Goal: Task Accomplishment & Management: Use online tool/utility

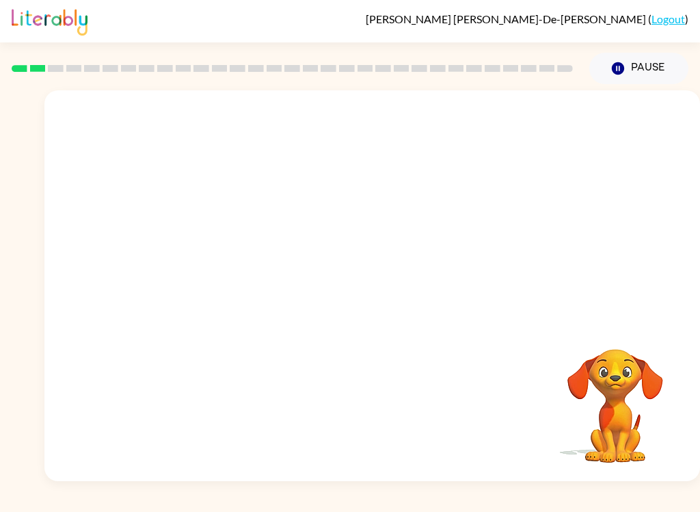
click at [437, 498] on div "[PERSON_NAME]-De-[PERSON_NAME] ( Logout ) Pause Pause Your browser must support…" at bounding box center [350, 256] width 700 height 512
click at [429, 419] on div "Your browser must support playing .mp4 files to use Literably. Please try using…" at bounding box center [372, 285] width 656 height 391
click at [384, 269] on video "Your browser must support playing .mp4 files to use Literably. Please try using…" at bounding box center [372, 205] width 656 height 230
click at [608, 81] on button "Pause Pause" at bounding box center [639, 68] width 99 height 31
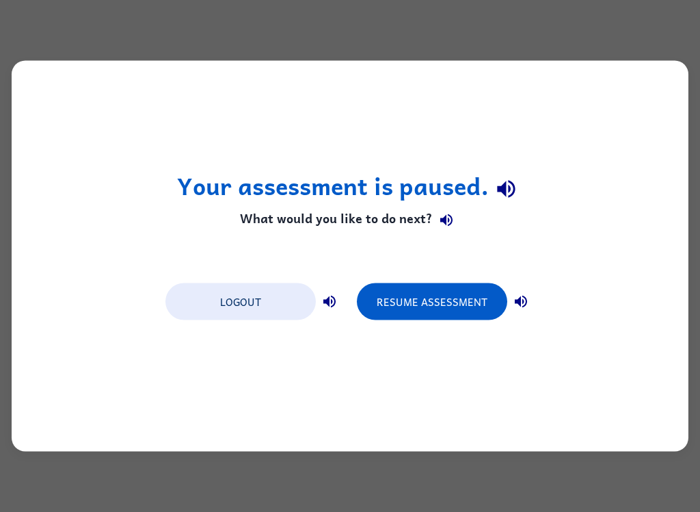
click at [333, 139] on div "Your assessment is paused. What would you like to do next? Logout Resume Assess…" at bounding box center [350, 256] width 677 height 391
click at [354, 148] on div "Your assessment is paused. What would you like to do next? Logout Resume Assess…" at bounding box center [350, 256] width 677 height 391
click at [408, 315] on button "Resume Assessment" at bounding box center [432, 301] width 150 height 37
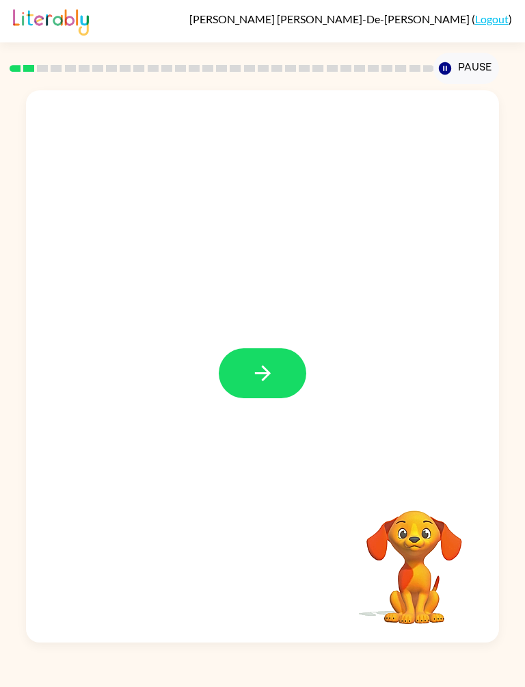
click at [269, 336] on div at bounding box center [262, 366] width 473 height 552
click at [240, 350] on button "button" at bounding box center [263, 373] width 88 height 50
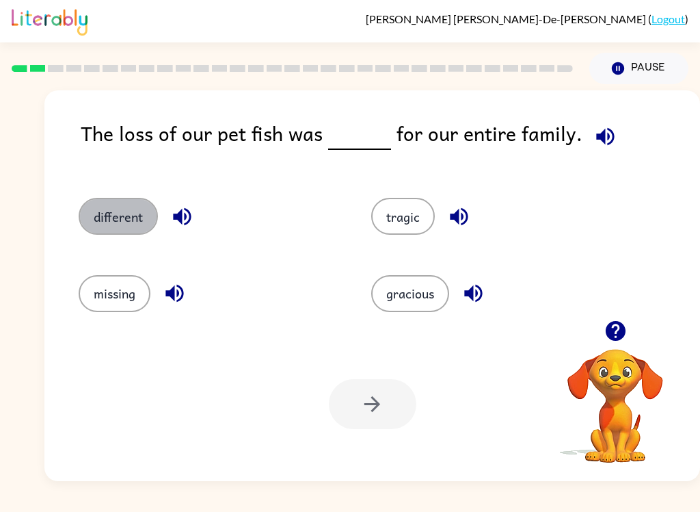
click at [96, 233] on button "different" at bounding box center [118, 216] width 79 height 37
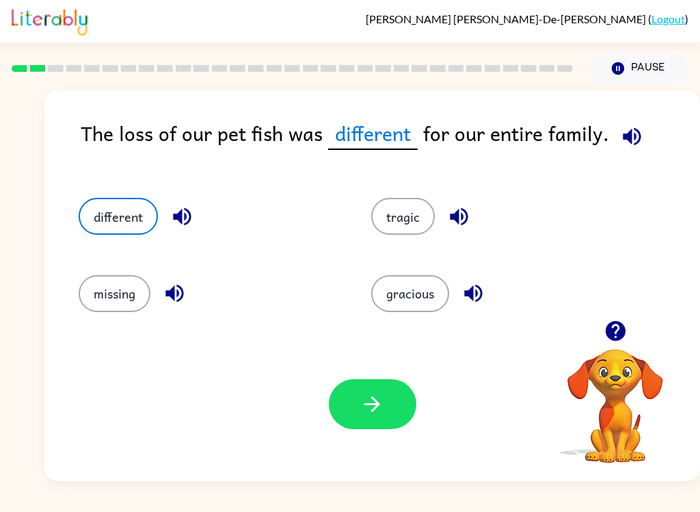
click at [395, 427] on button "button" at bounding box center [373, 404] width 88 height 50
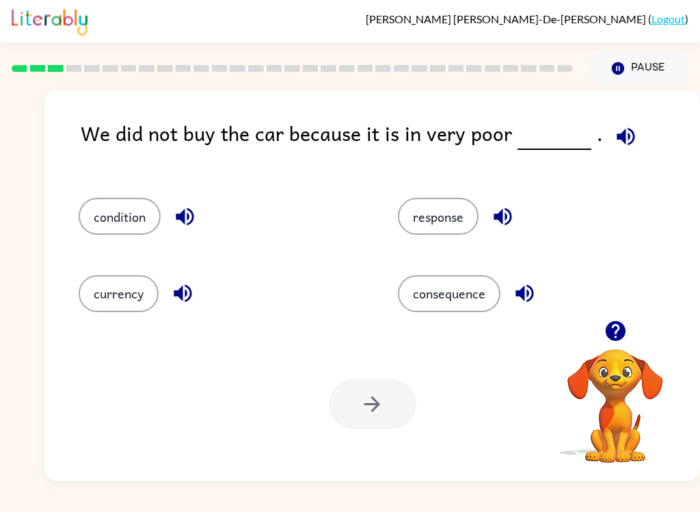
click at [618, 334] on icon "button" at bounding box center [615, 331] width 20 height 20
click at [614, 327] on icon "button" at bounding box center [616, 331] width 24 height 24
click at [618, 326] on icon "button" at bounding box center [616, 331] width 24 height 24
click at [611, 325] on icon "button" at bounding box center [615, 331] width 20 height 20
click at [457, 291] on button "consequence" at bounding box center [449, 293] width 103 height 37
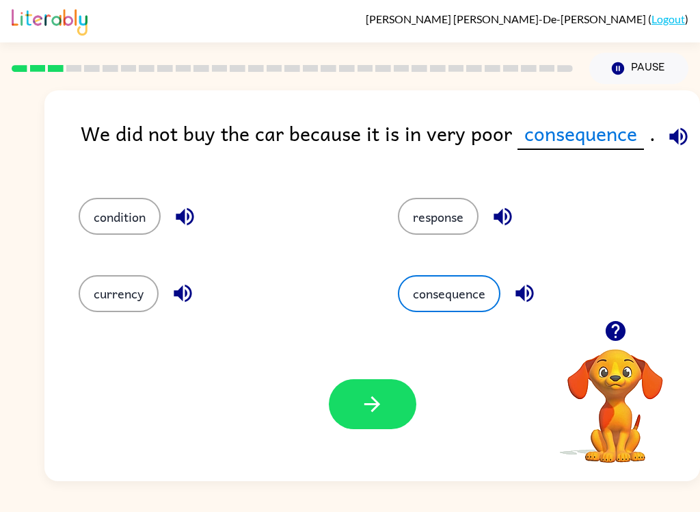
click at [378, 421] on button "button" at bounding box center [373, 404] width 88 height 50
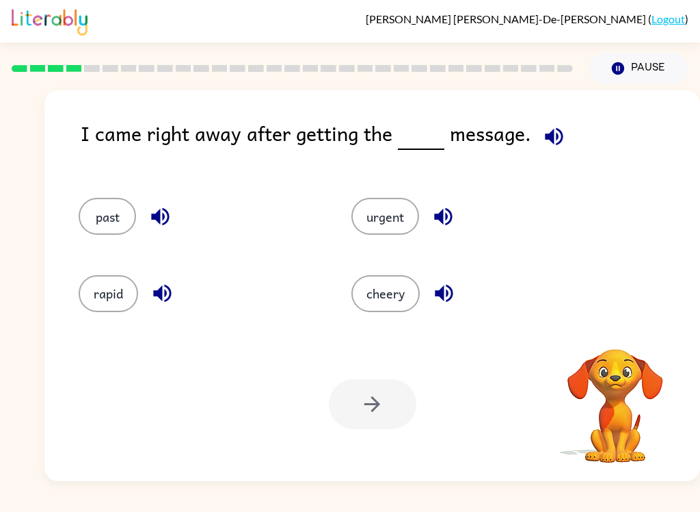
click at [681, 39] on div "[PERSON_NAME]-De-[PERSON_NAME] ( Logout )" at bounding box center [350, 21] width 677 height 42
click at [401, 221] on button "urgent" at bounding box center [386, 216] width 68 height 37
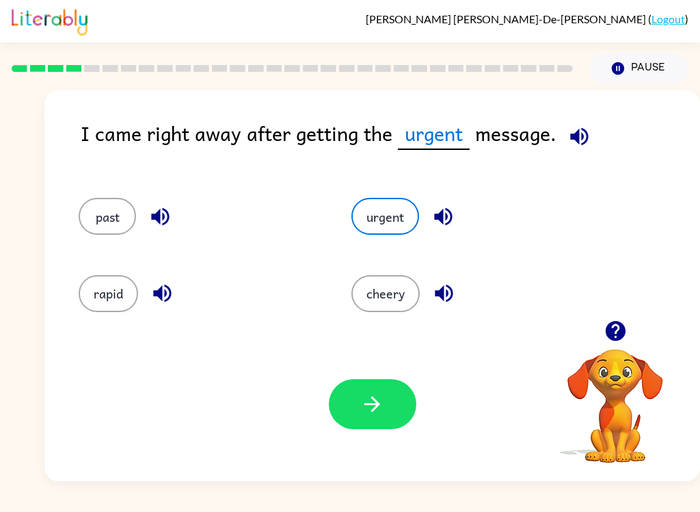
click at [391, 403] on button "button" at bounding box center [373, 404] width 88 height 50
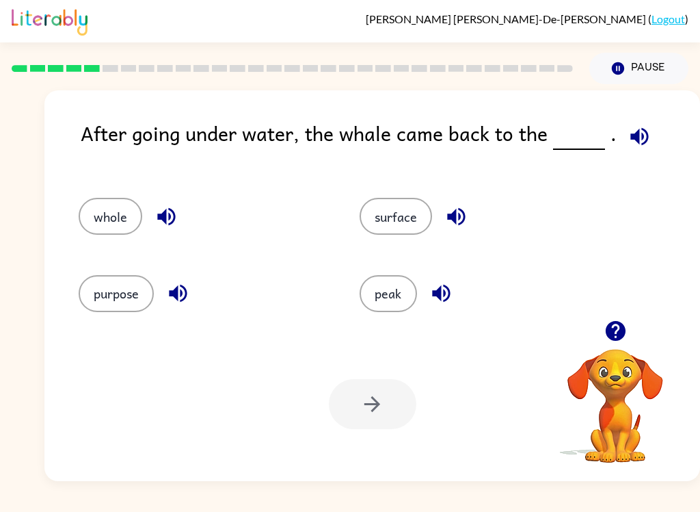
click at [391, 233] on button "surface" at bounding box center [396, 216] width 72 height 37
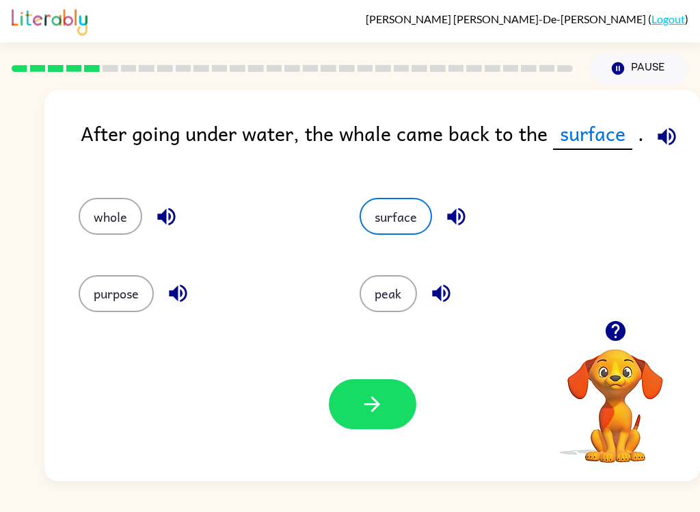
click at [354, 384] on button "button" at bounding box center [373, 404] width 88 height 50
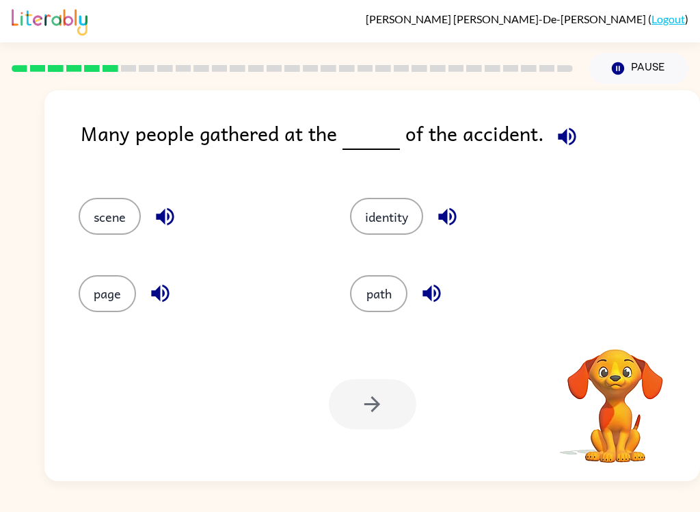
click at [114, 222] on button "scene" at bounding box center [110, 216] width 62 height 37
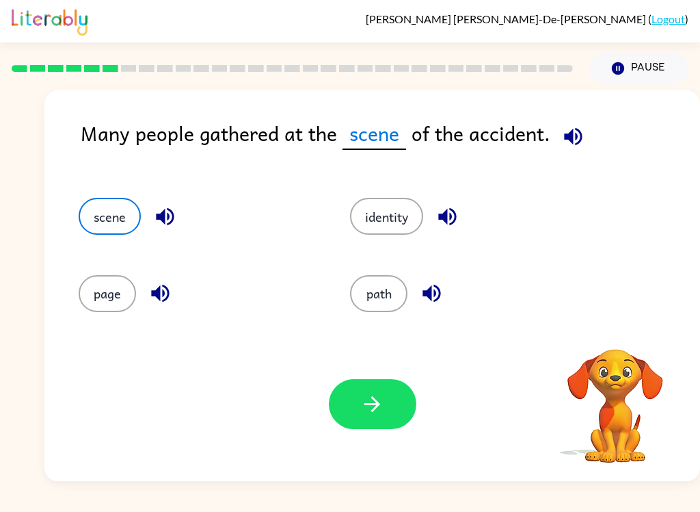
click at [384, 399] on icon "button" at bounding box center [372, 404] width 24 height 24
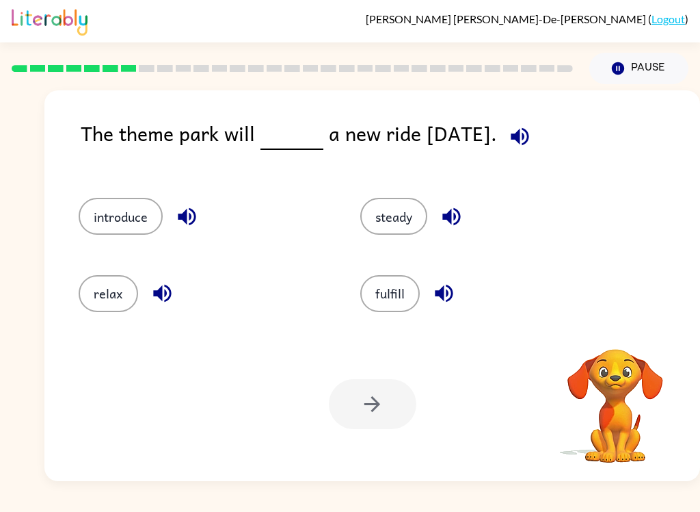
click at [381, 225] on button "steady" at bounding box center [393, 216] width 67 height 37
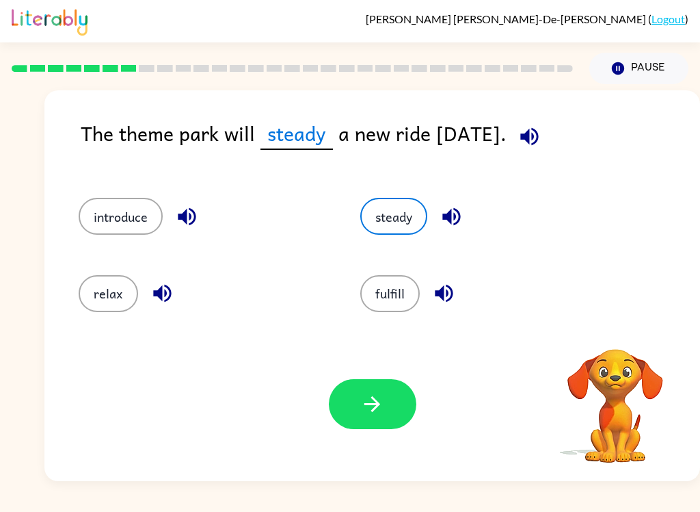
click at [355, 395] on button "button" at bounding box center [373, 404] width 88 height 50
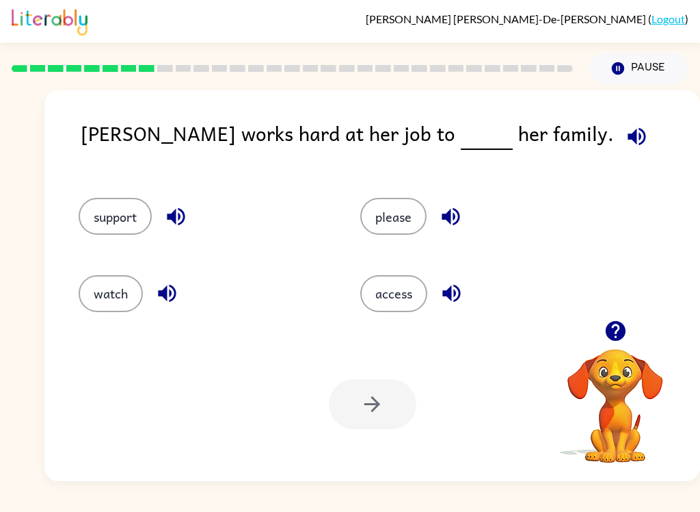
click at [399, 193] on div "please" at bounding box center [475, 210] width 282 height 77
click at [399, 235] on button "please" at bounding box center [393, 216] width 66 height 37
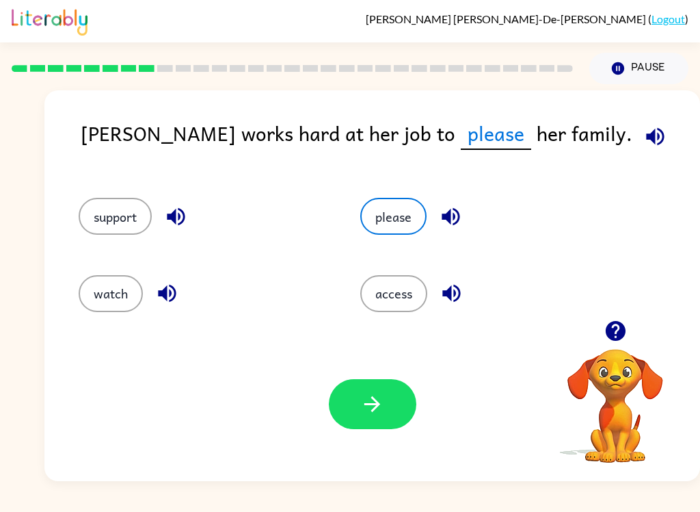
click at [360, 385] on button "button" at bounding box center [373, 404] width 88 height 50
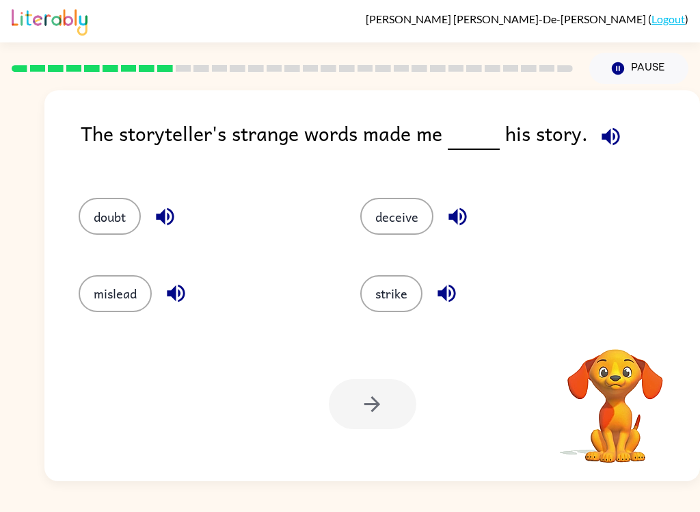
click at [129, 220] on button "doubt" at bounding box center [110, 216] width 62 height 37
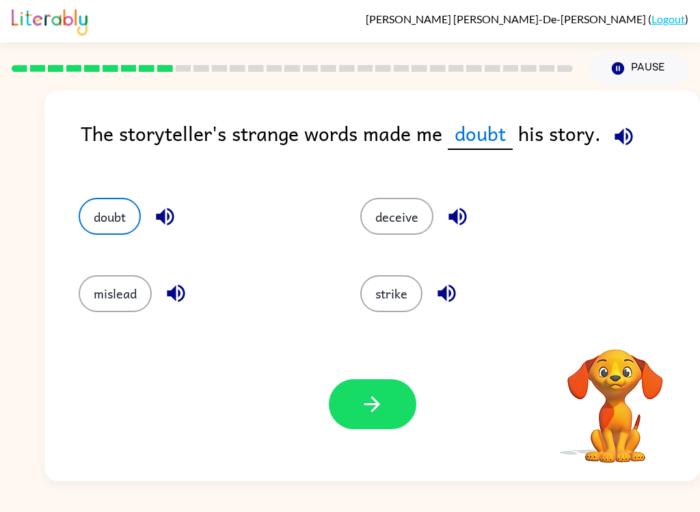
click at [352, 389] on button "button" at bounding box center [373, 404] width 88 height 50
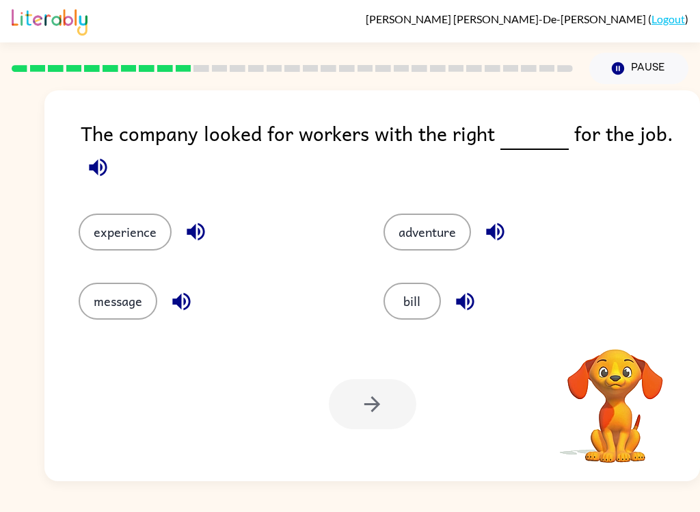
click at [150, 243] on button "experience" at bounding box center [125, 231] width 93 height 37
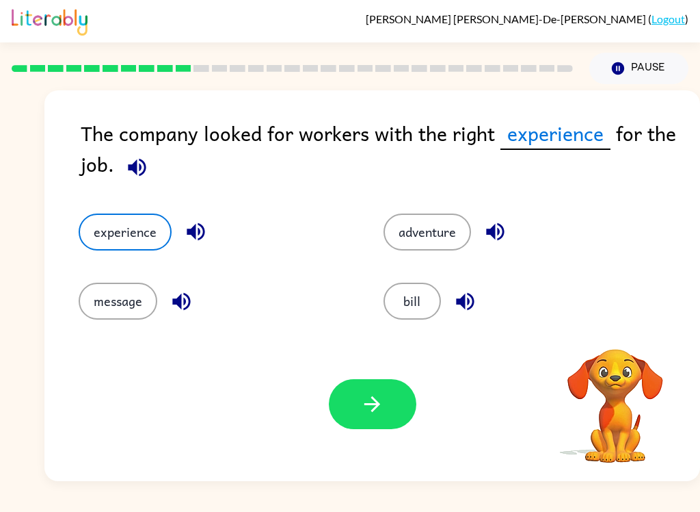
click at [375, 395] on icon "button" at bounding box center [372, 404] width 24 height 24
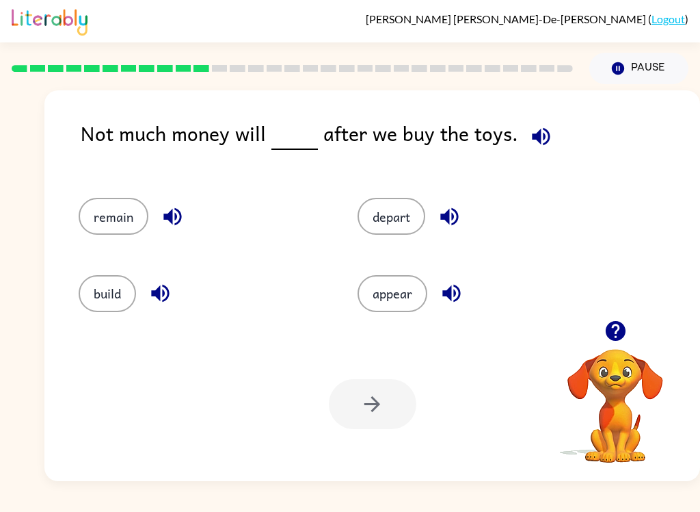
click at [393, 292] on button "appear" at bounding box center [393, 293] width 70 height 37
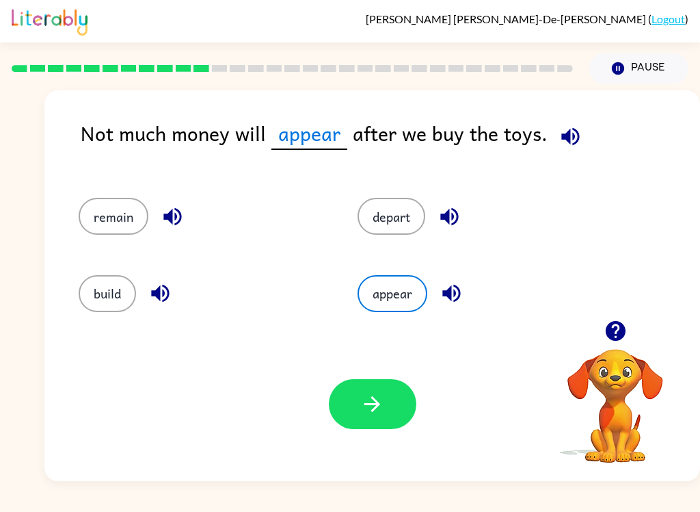
click at [363, 422] on button "button" at bounding box center [373, 404] width 88 height 50
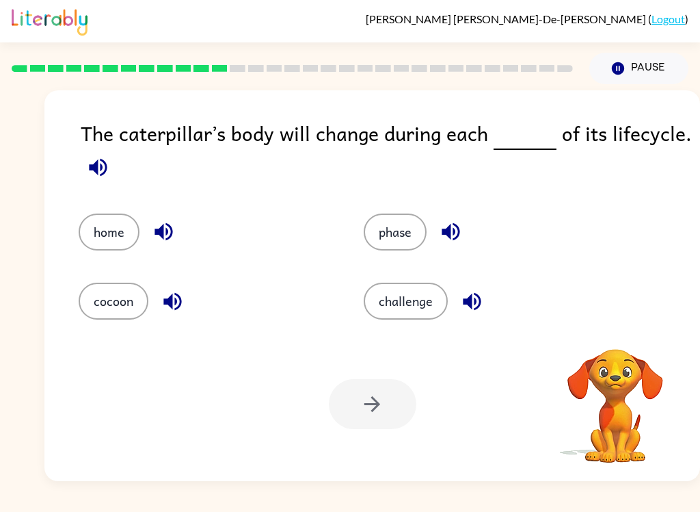
click at [415, 220] on button "phase" at bounding box center [395, 231] width 63 height 37
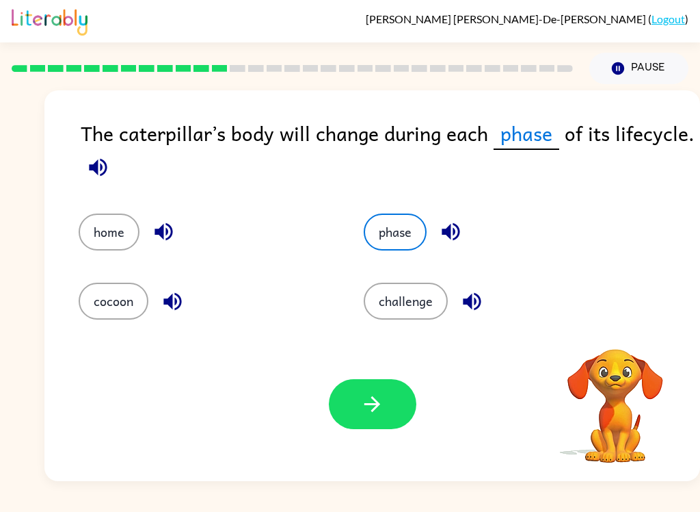
click at [371, 412] on icon "button" at bounding box center [372, 404] width 24 height 24
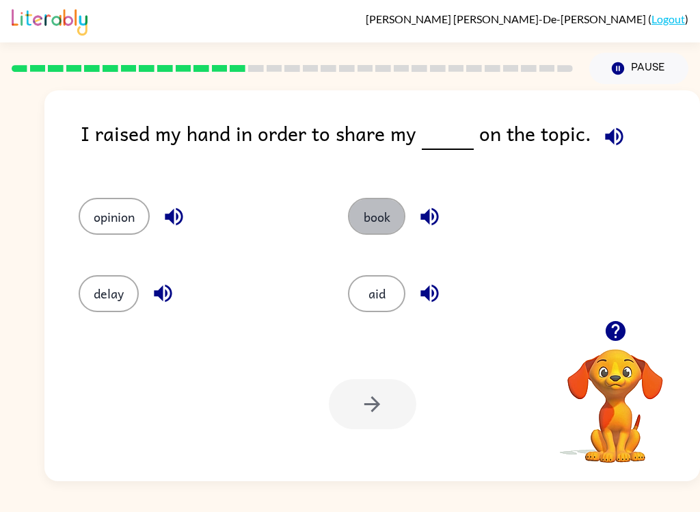
click at [391, 211] on button "book" at bounding box center [376, 216] width 57 height 37
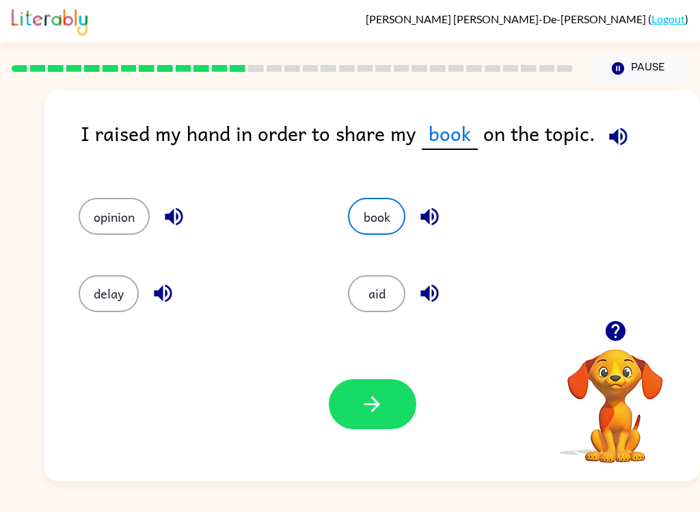
click at [393, 414] on button "button" at bounding box center [373, 404] width 88 height 50
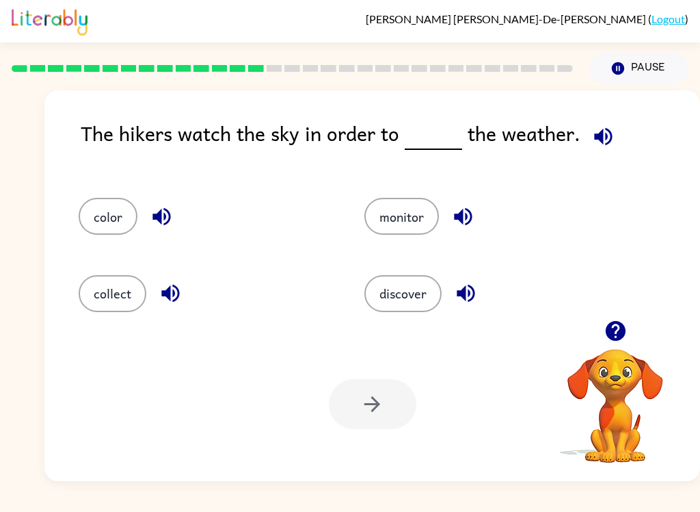
click at [358, 397] on div at bounding box center [373, 404] width 88 height 50
click at [613, 341] on icon "button" at bounding box center [616, 331] width 24 height 24
click at [613, 321] on icon "button" at bounding box center [616, 331] width 24 height 24
click at [616, 323] on icon "button" at bounding box center [615, 331] width 20 height 20
click at [624, 332] on icon "button" at bounding box center [615, 331] width 20 height 20
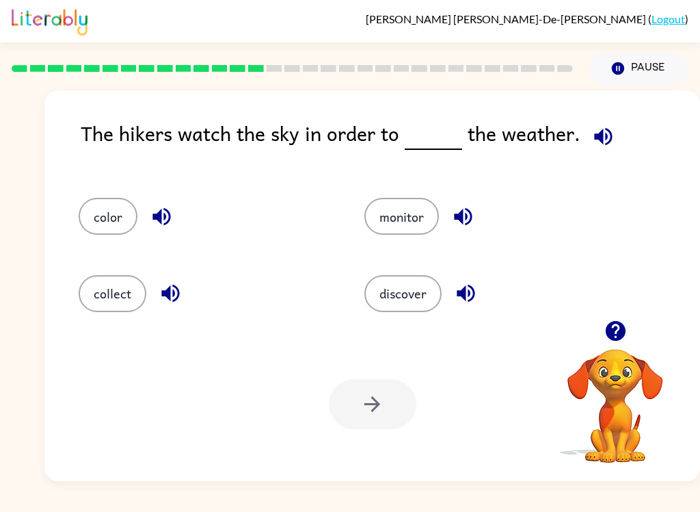
click at [614, 335] on icon "button" at bounding box center [615, 331] width 20 height 20
click at [604, 335] on icon "button" at bounding box center [616, 331] width 24 height 24
click at [605, 346] on div at bounding box center [615, 330] width 137 height 35
click at [623, 327] on icon "button" at bounding box center [615, 331] width 20 height 20
click at [437, 209] on button "monitor" at bounding box center [402, 216] width 75 height 37
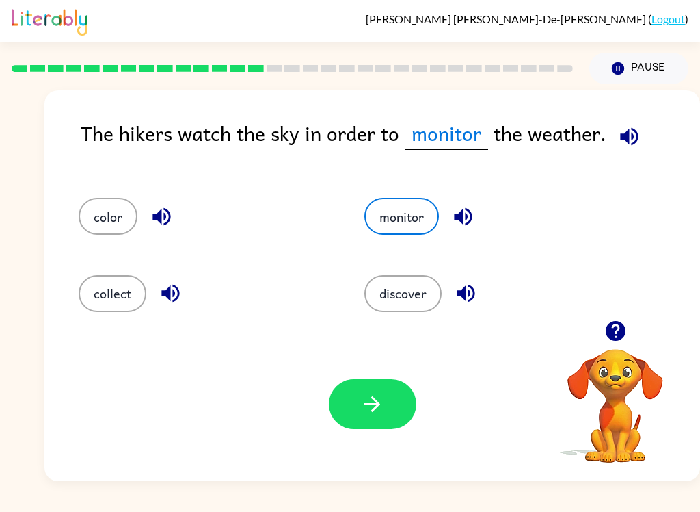
click at [365, 400] on icon "button" at bounding box center [372, 404] width 24 height 24
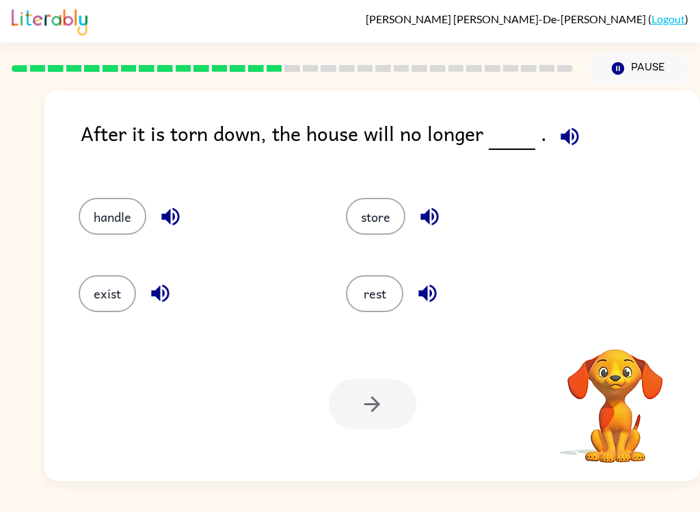
click at [441, 265] on div "rest" at bounding box center [453, 287] width 267 height 77
click at [415, 290] on button "button" at bounding box center [427, 293] width 35 height 35
click at [391, 306] on button "rest" at bounding box center [374, 293] width 57 height 37
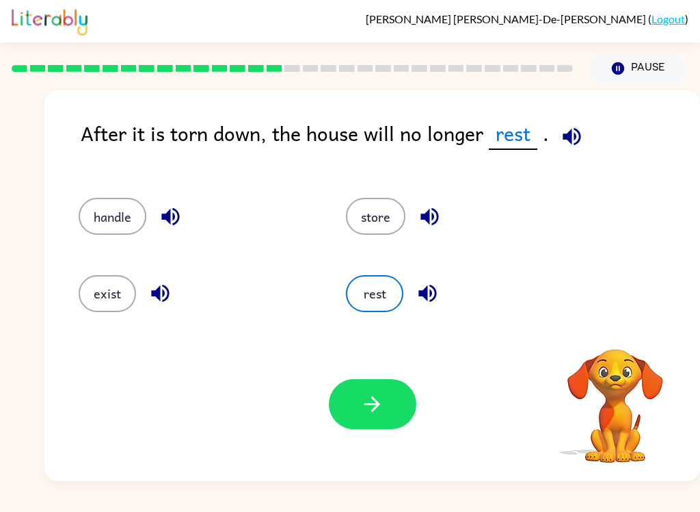
click at [399, 409] on button "button" at bounding box center [373, 404] width 88 height 50
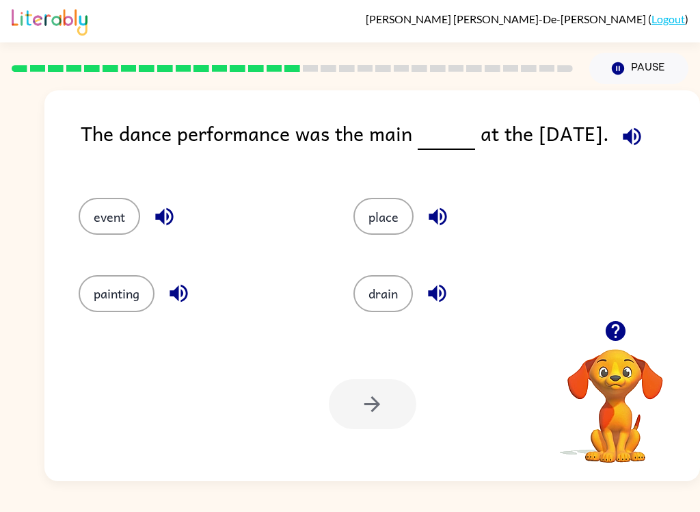
click at [144, 189] on div "event" at bounding box center [190, 210] width 275 height 77
click at [120, 285] on button "painting" at bounding box center [117, 293] width 76 height 37
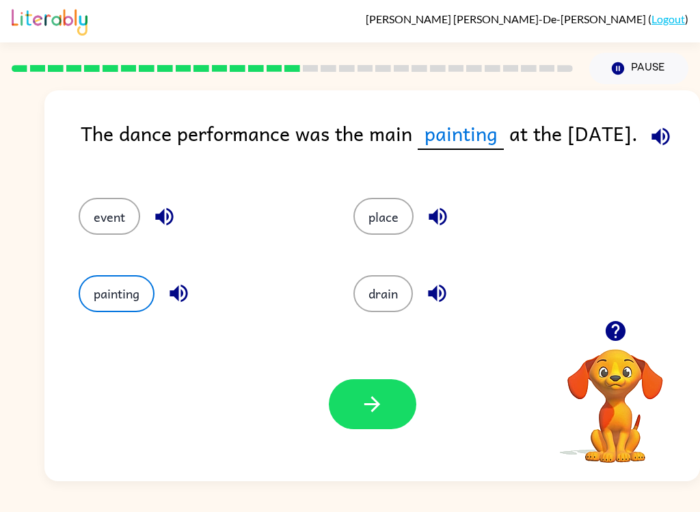
click at [105, 220] on button "event" at bounding box center [110, 216] width 62 height 37
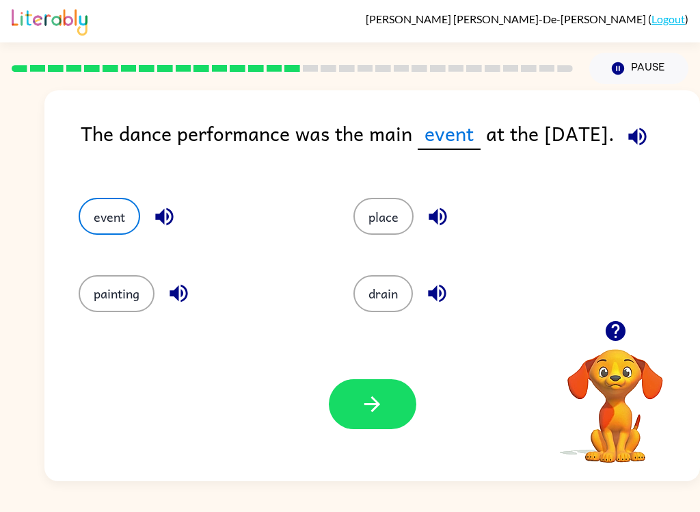
click at [355, 421] on button "button" at bounding box center [373, 404] width 88 height 50
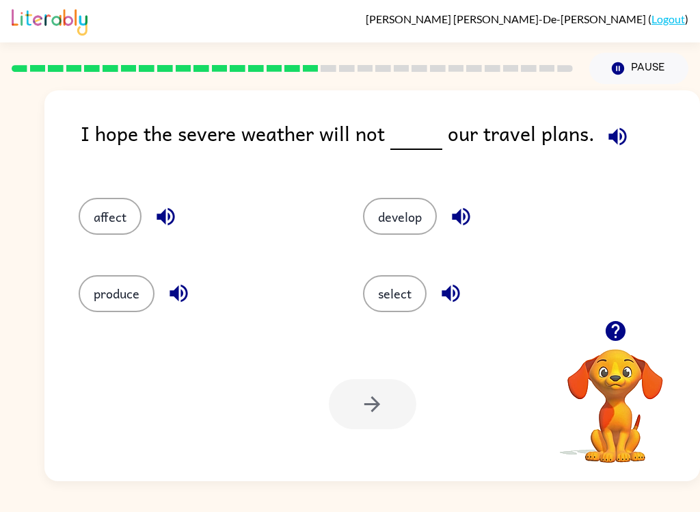
click at [383, 308] on button "select" at bounding box center [395, 293] width 64 height 37
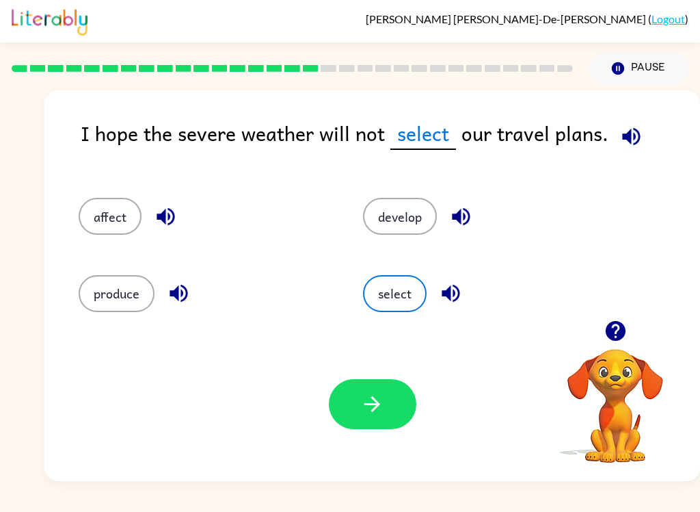
click at [380, 412] on icon "button" at bounding box center [372, 404] width 24 height 24
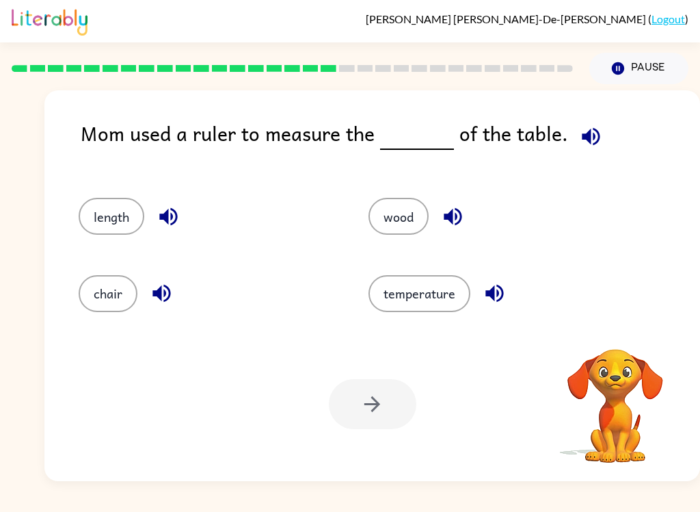
click at [94, 312] on button "chair" at bounding box center [108, 293] width 59 height 37
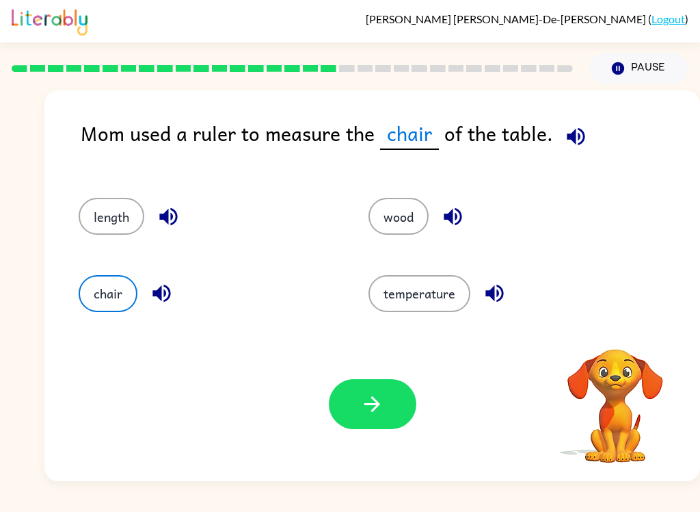
click at [371, 414] on icon "button" at bounding box center [372, 404] width 24 height 24
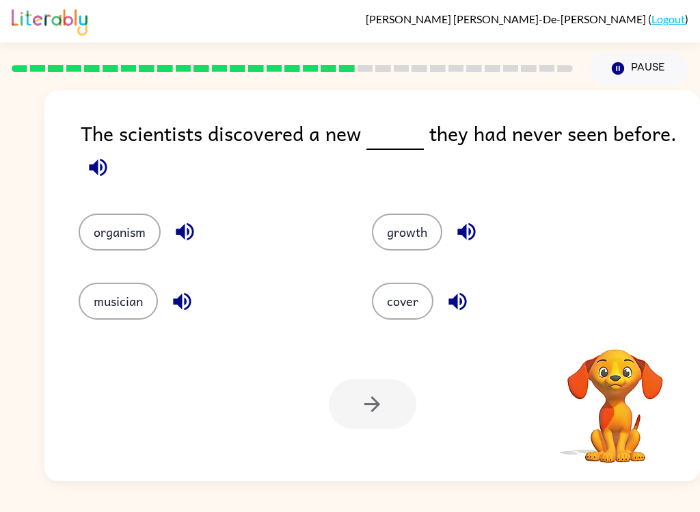
click at [112, 241] on button "organism" at bounding box center [120, 231] width 82 height 37
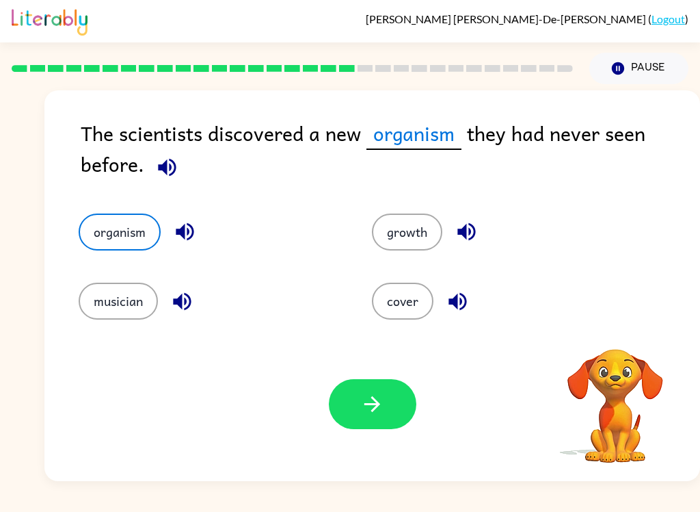
click at [378, 400] on icon "button" at bounding box center [372, 404] width 24 height 24
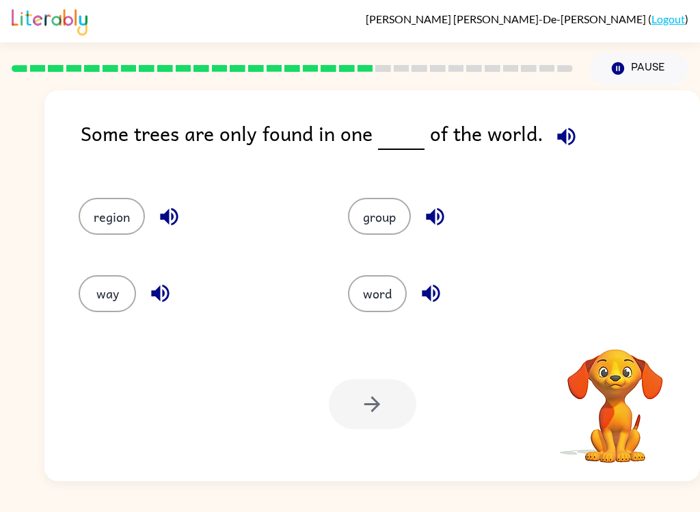
click at [364, 403] on div at bounding box center [373, 404] width 88 height 50
click at [371, 230] on button "group" at bounding box center [379, 216] width 63 height 37
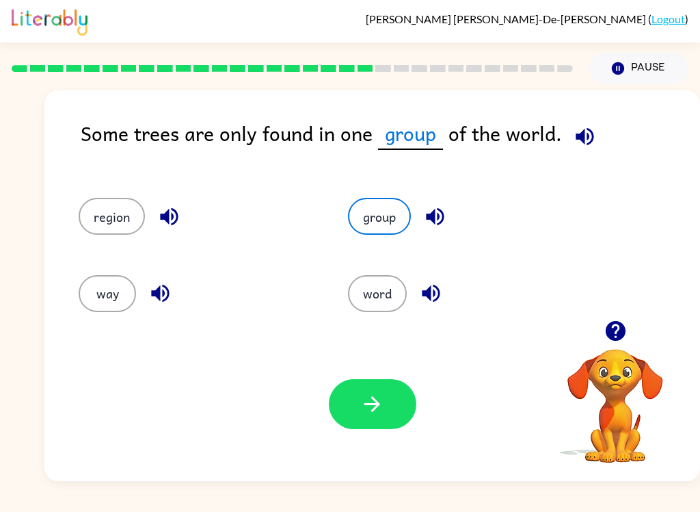
click at [371, 388] on button "button" at bounding box center [373, 404] width 88 height 50
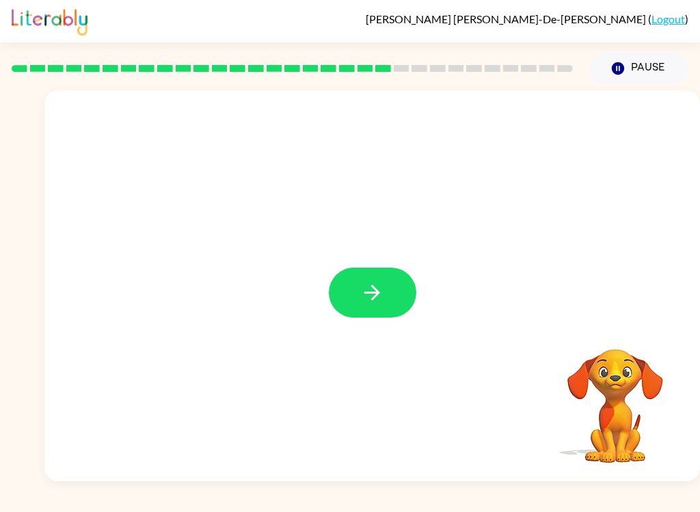
click at [387, 309] on button "button" at bounding box center [373, 292] width 88 height 50
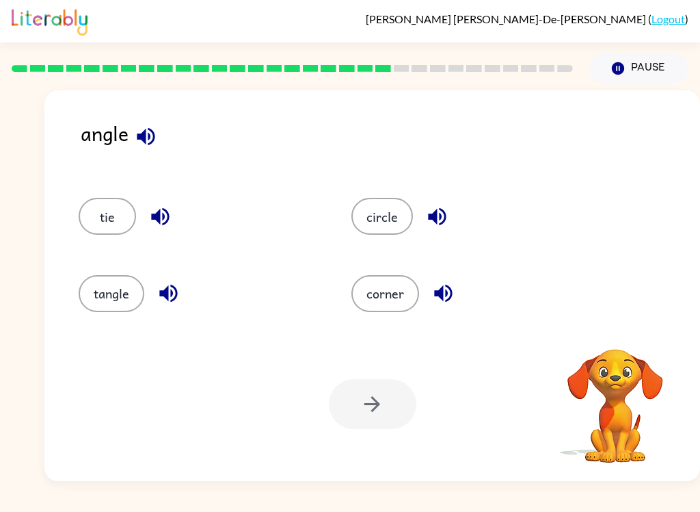
click at [97, 298] on button "tangle" at bounding box center [112, 293] width 66 height 37
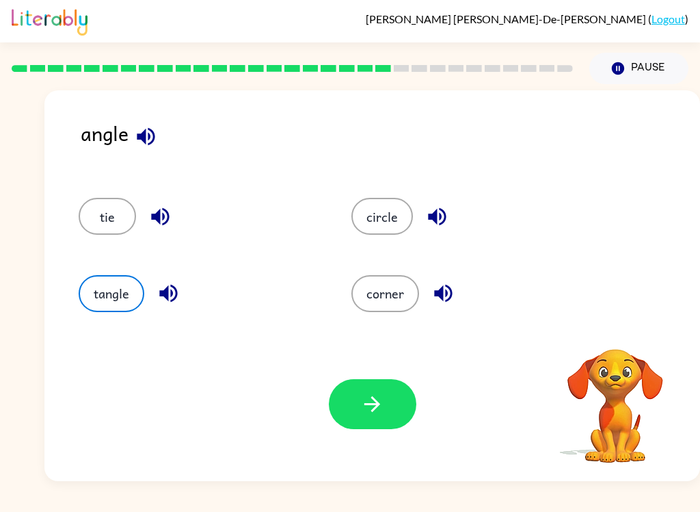
click at [392, 408] on button "button" at bounding box center [373, 404] width 88 height 50
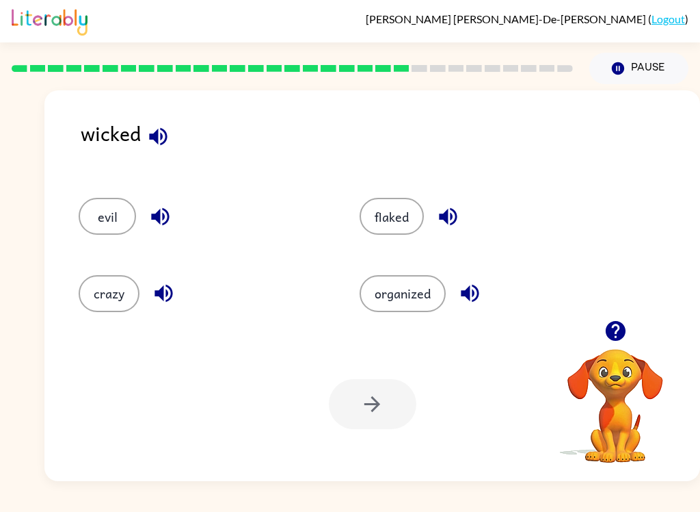
click at [384, 505] on div "[PERSON_NAME]-De-[PERSON_NAME] ( Logout ) Pause Pause wicked evil flaked crazy …" at bounding box center [350, 256] width 700 height 512
click at [401, 484] on div "[PERSON_NAME]-De-[PERSON_NAME] ( Logout ) Pause Pause wicked evil flaked crazy …" at bounding box center [350, 256] width 700 height 512
click at [106, 221] on button "evil" at bounding box center [107, 216] width 57 height 37
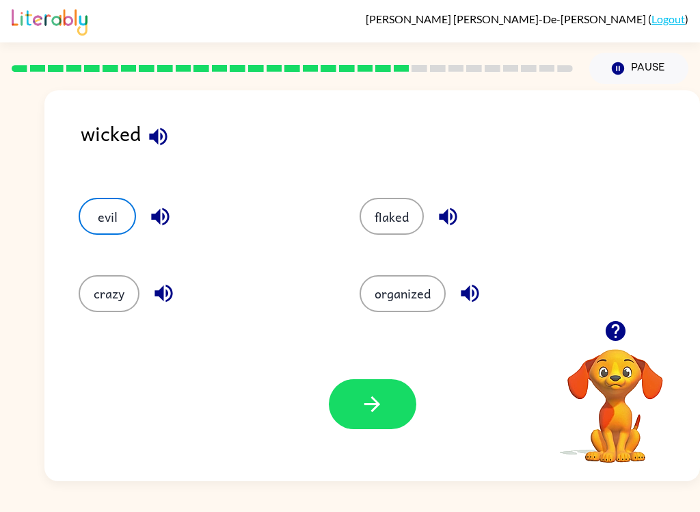
click at [377, 404] on icon "button" at bounding box center [372, 404] width 24 height 24
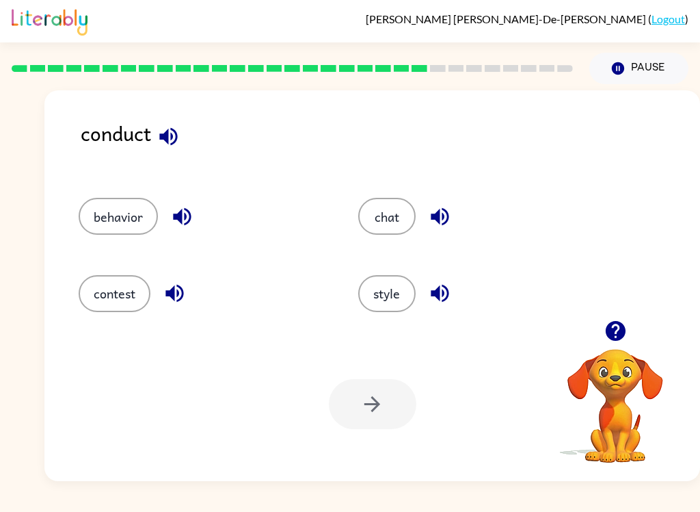
click at [135, 302] on button "contest" at bounding box center [115, 293] width 72 height 37
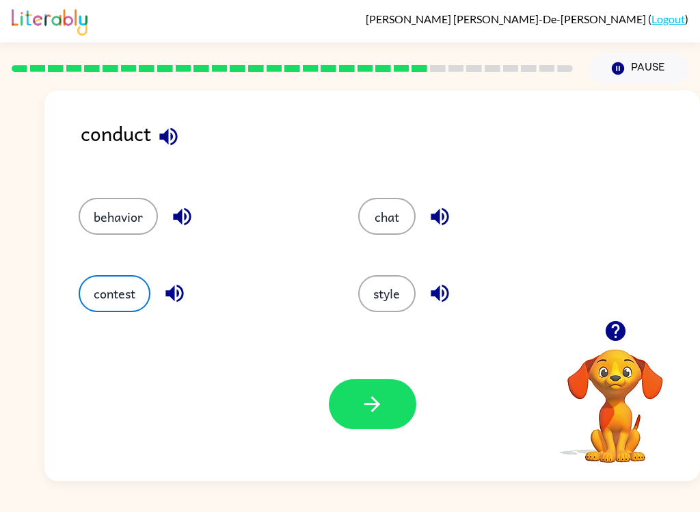
click at [406, 408] on button "button" at bounding box center [373, 404] width 88 height 50
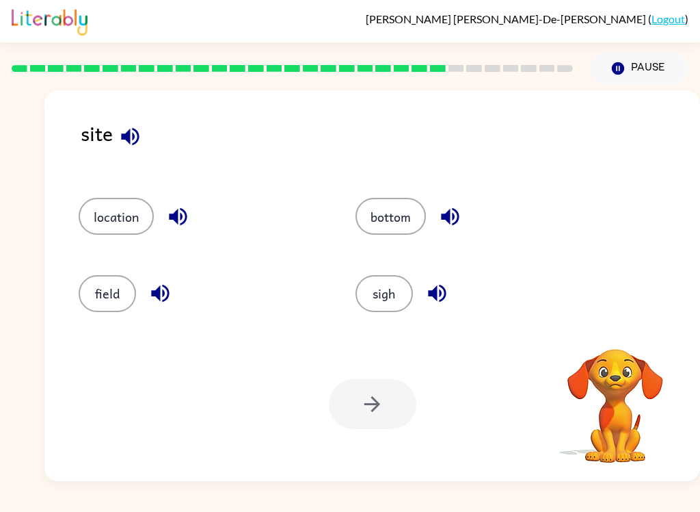
click at [382, 298] on button "sigh" at bounding box center [384, 293] width 57 height 37
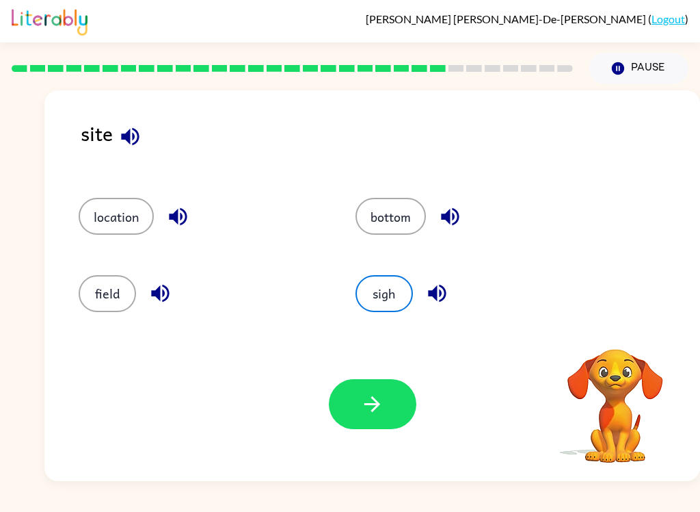
click at [370, 406] on icon "button" at bounding box center [372, 404] width 24 height 24
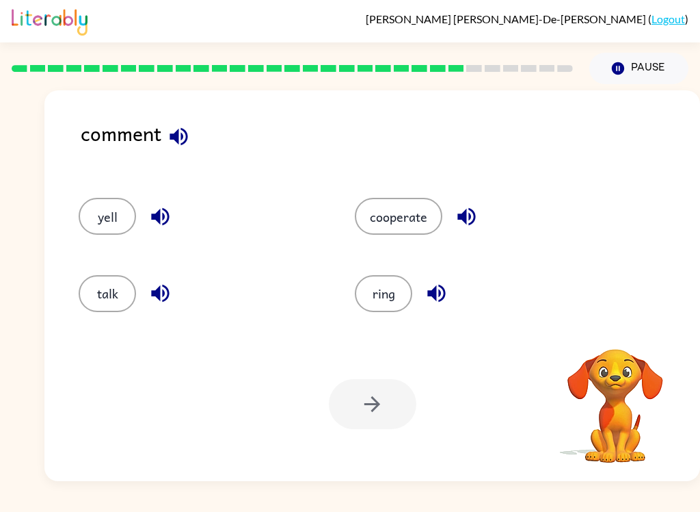
click at [109, 303] on button "talk" at bounding box center [107, 293] width 57 height 37
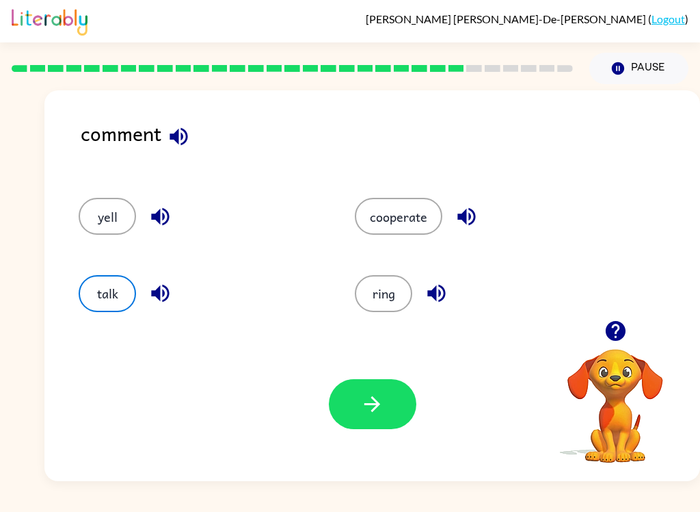
click at [344, 405] on button "button" at bounding box center [373, 404] width 88 height 50
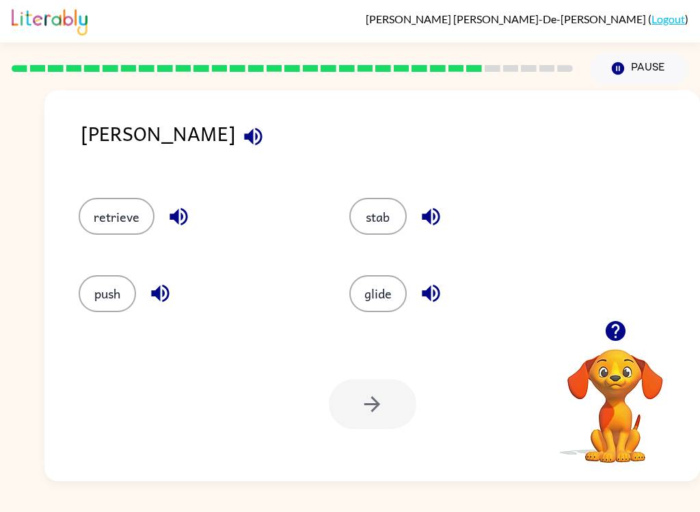
click at [371, 312] on button "glide" at bounding box center [378, 293] width 57 height 37
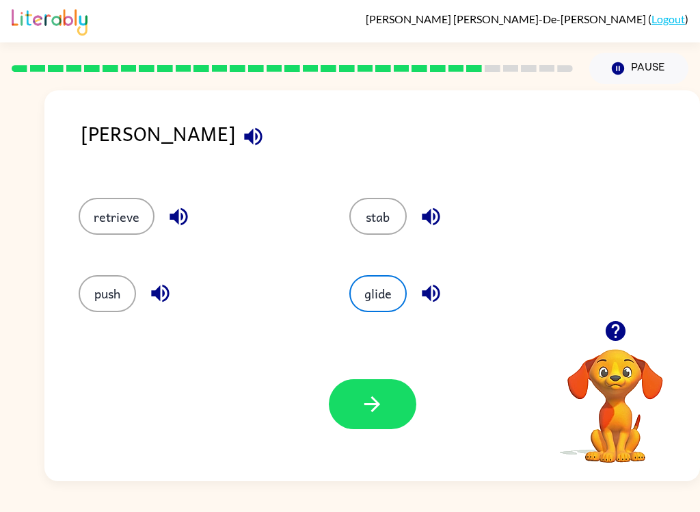
click at [92, 300] on button "push" at bounding box center [107, 293] width 57 height 37
click at [347, 410] on button "button" at bounding box center [373, 404] width 88 height 50
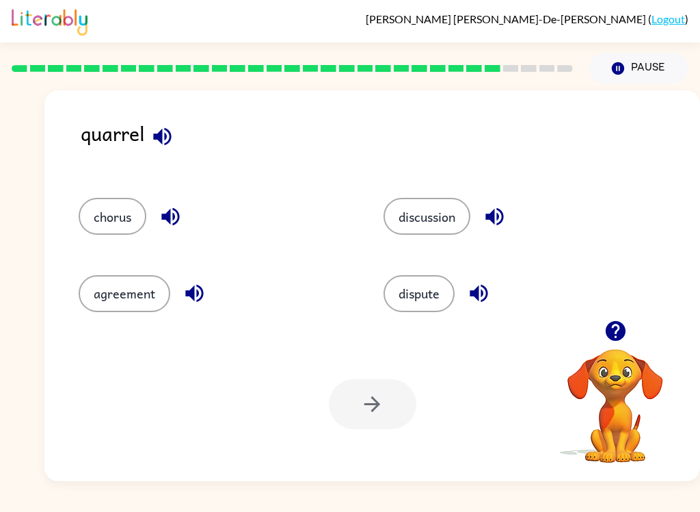
click at [407, 326] on div "dispute" at bounding box center [510, 287] width 305 height 77
click at [425, 306] on button "dispute" at bounding box center [419, 293] width 71 height 37
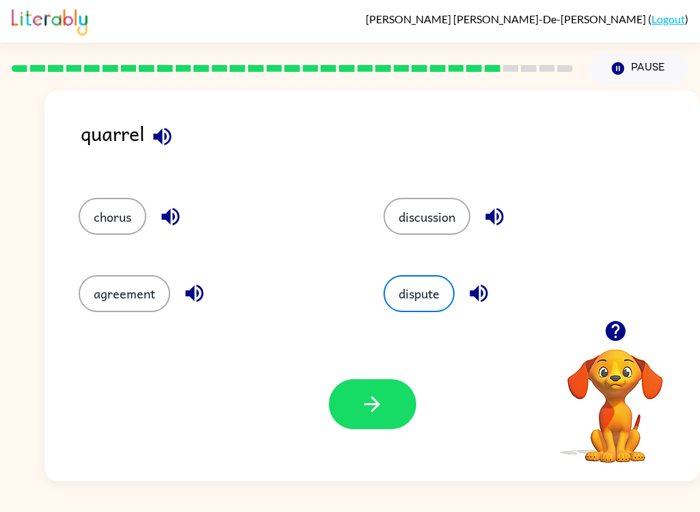
click at [369, 404] on icon "button" at bounding box center [372, 404] width 24 height 24
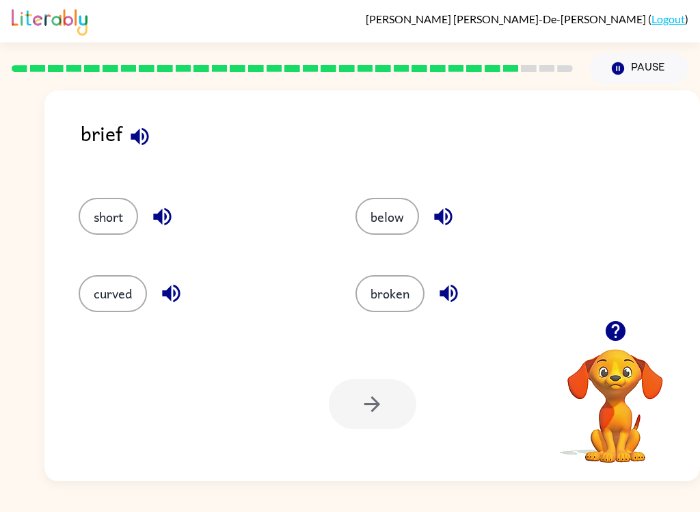
click at [391, 311] on button "broken" at bounding box center [390, 293] width 69 height 37
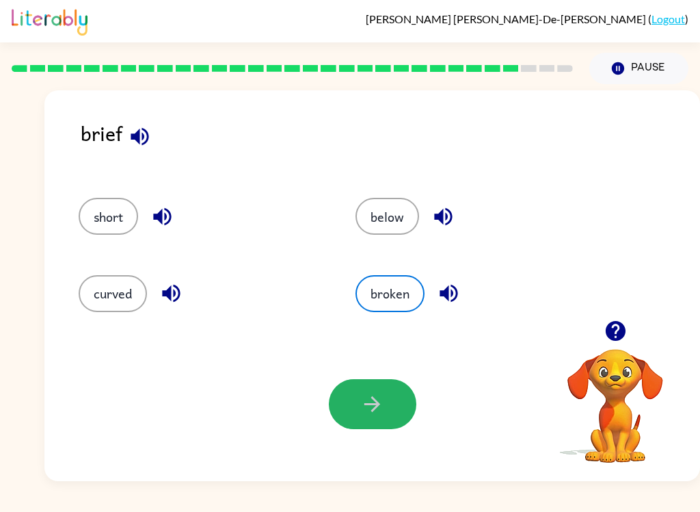
click at [382, 418] on button "button" at bounding box center [373, 404] width 88 height 50
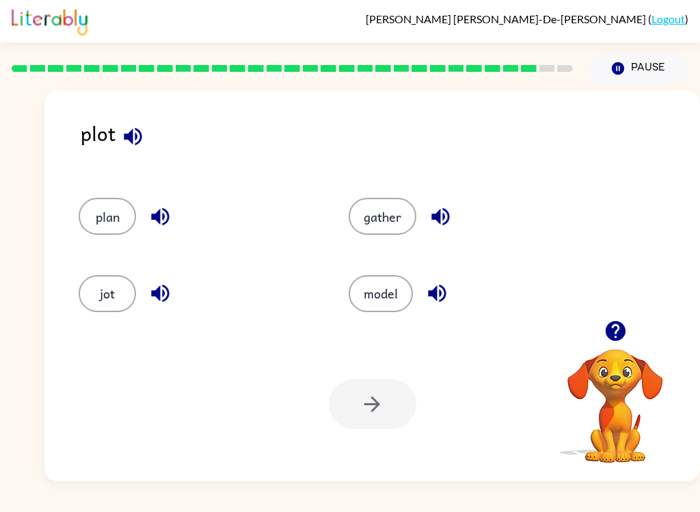
click at [411, 328] on div "Your browser must support playing .mp4 files to use Literably. Please try using…" at bounding box center [372, 404] width 656 height 154
click at [97, 301] on button "jot" at bounding box center [107, 293] width 57 height 37
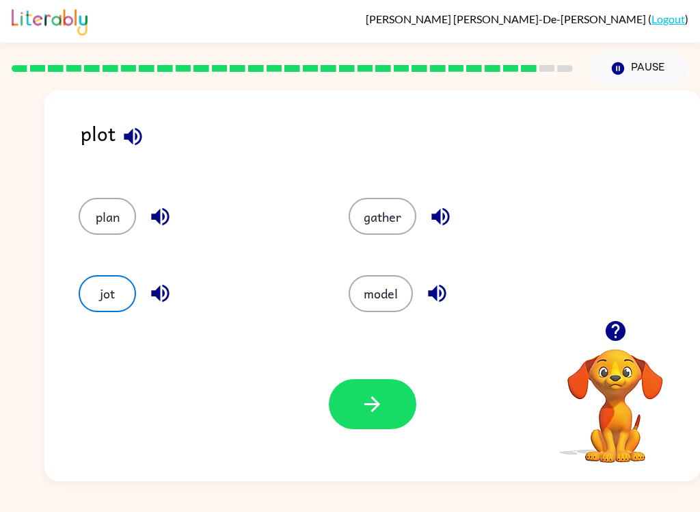
click at [402, 371] on div "Your browser must support playing .mp4 files to use Literably. Please try using…" at bounding box center [372, 404] width 656 height 154
click at [384, 407] on icon "button" at bounding box center [372, 404] width 24 height 24
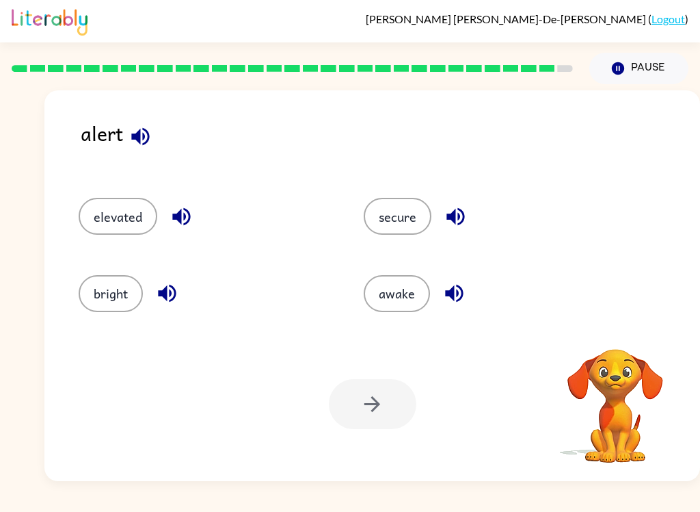
click at [395, 202] on button "secure" at bounding box center [398, 216] width 68 height 37
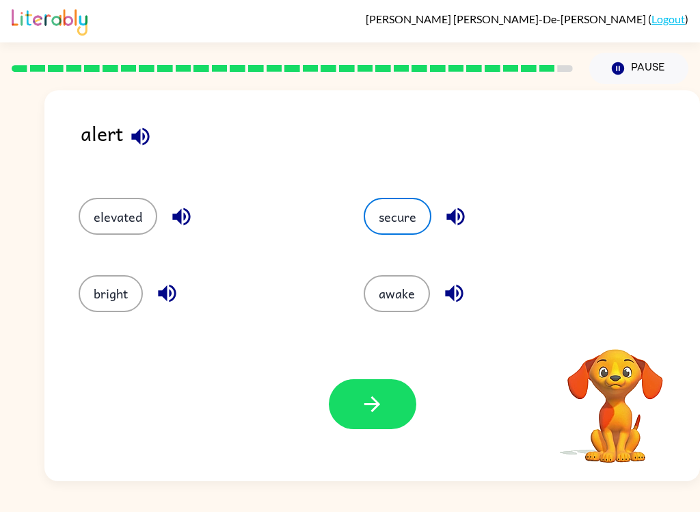
click at [375, 373] on div "Your browser must support playing .mp4 files to use Literably. Please try using…" at bounding box center [372, 404] width 656 height 154
click at [371, 397] on icon "button" at bounding box center [372, 404] width 24 height 24
